Goal: Transaction & Acquisition: Purchase product/service

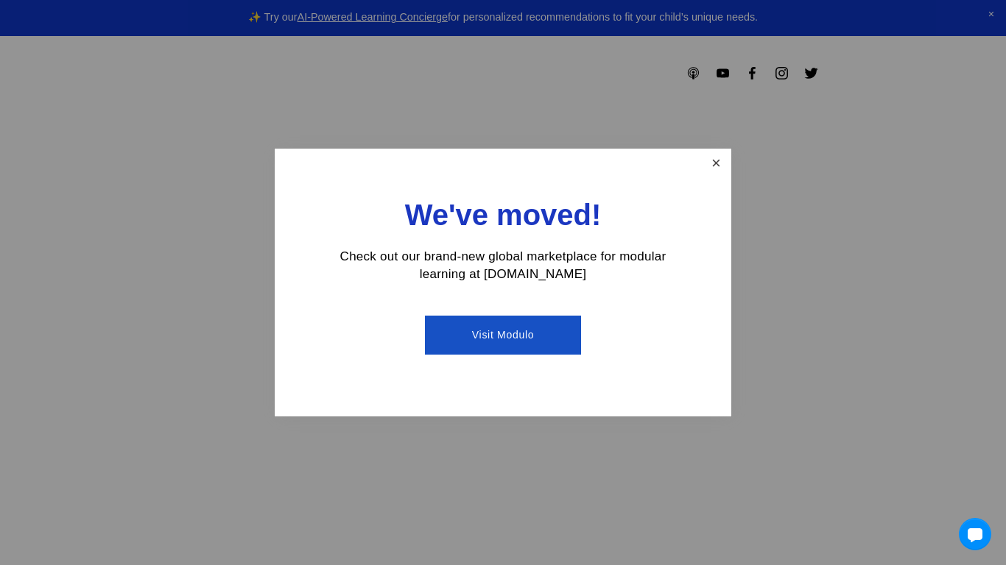
click at [711, 164] on link "Close" at bounding box center [716, 164] width 26 height 26
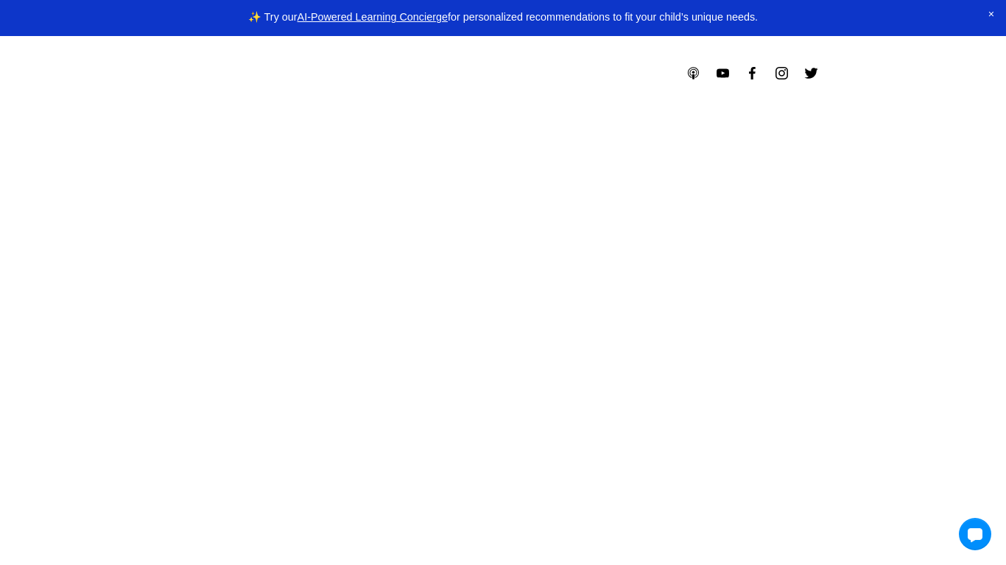
click at [0, 0] on icon "0 items in cart" at bounding box center [0, 0] width 0 height 0
click at [0, 0] on icon at bounding box center [0, 0] width 0 height 0
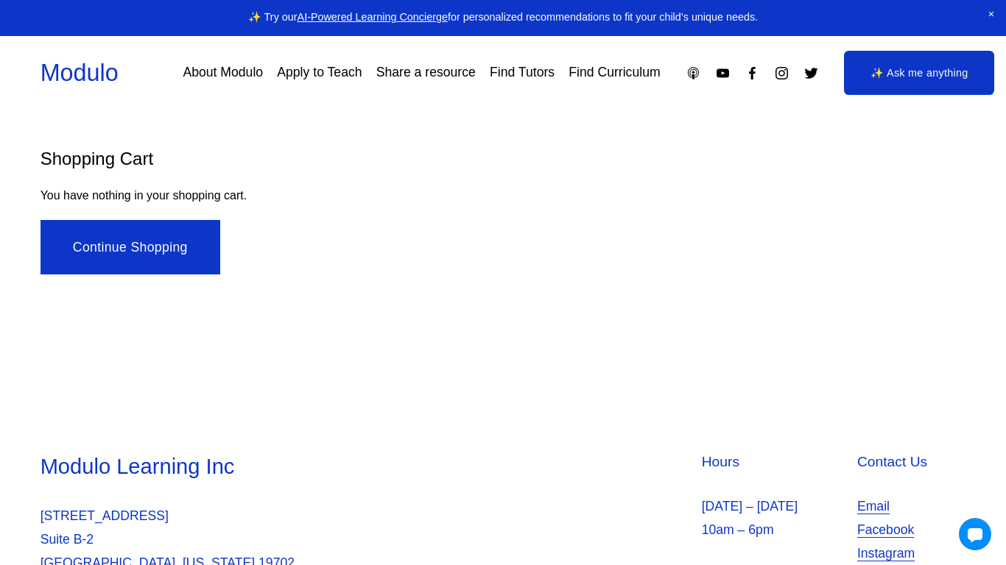
click at [355, 353] on div at bounding box center [503, 494] width 1006 height 359
click at [219, 71] on link "About Modulo" at bounding box center [223, 73] width 80 height 26
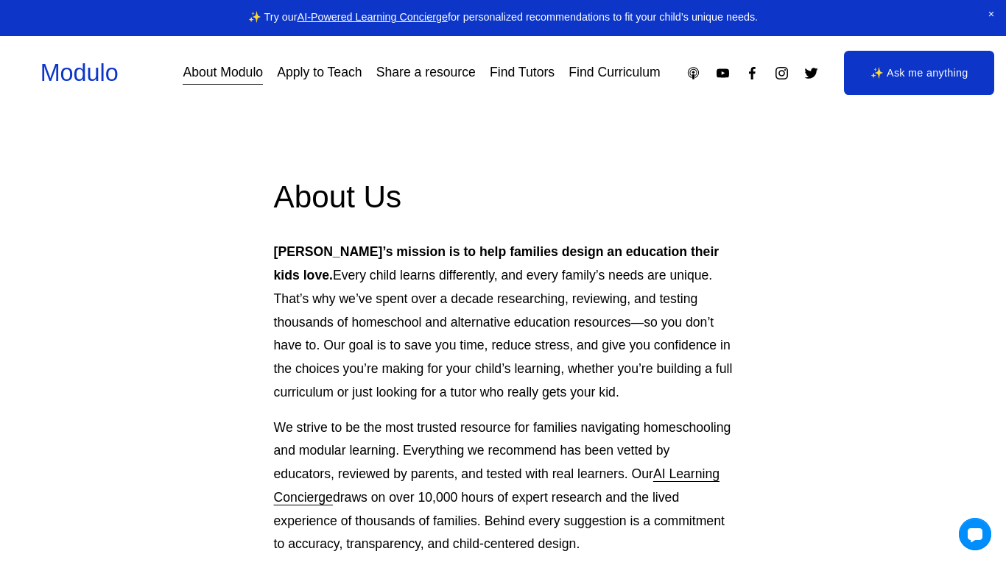
click at [873, 70] on link "✨ Ask me anything" at bounding box center [919, 73] width 150 height 44
